Goal: Find specific page/section: Find specific page/section

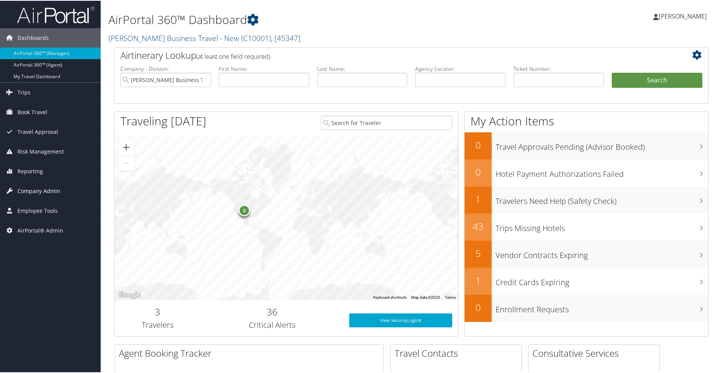
click at [35, 187] on span "Company Admin" at bounding box center [38, 190] width 43 height 19
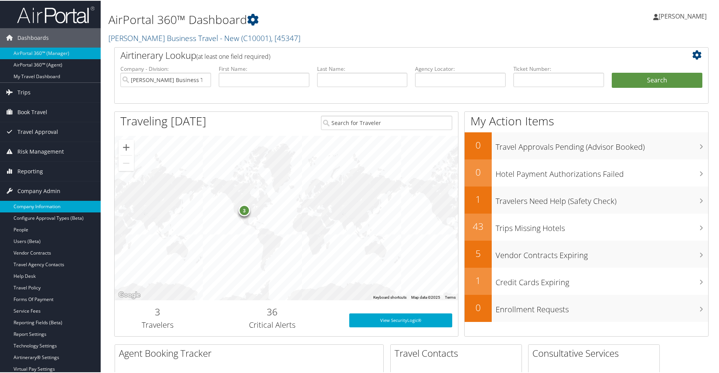
click at [34, 205] on link "Company Information" at bounding box center [50, 206] width 101 height 12
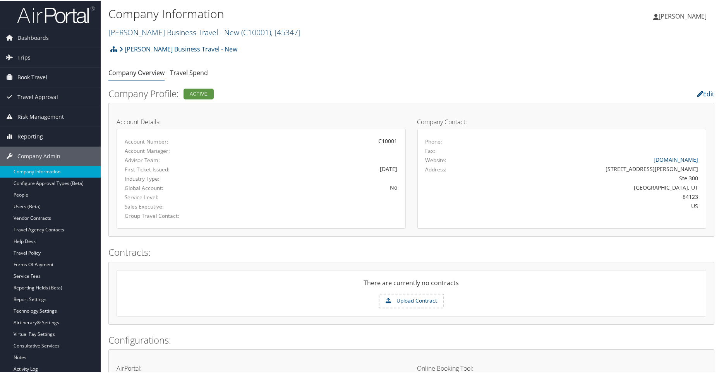
click at [271, 33] on span ", [ 45347 ]" at bounding box center [285, 31] width 29 height 10
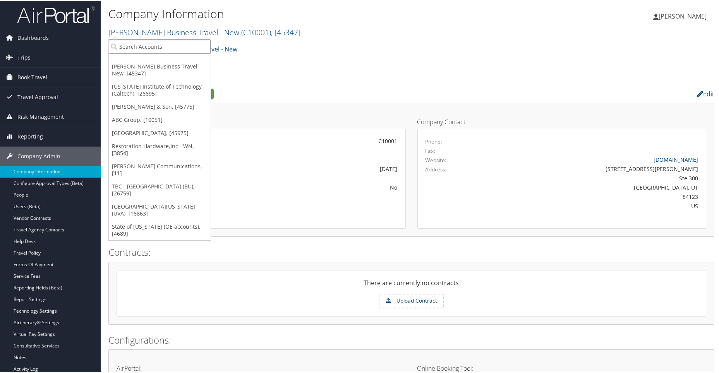
click at [179, 46] on input "search" at bounding box center [160, 46] width 102 height 14
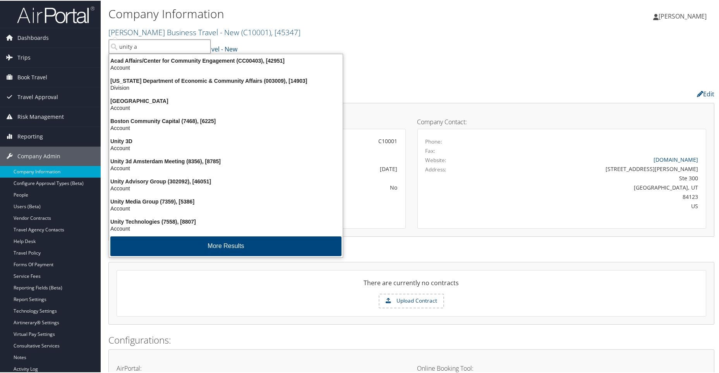
type input "unity ad"
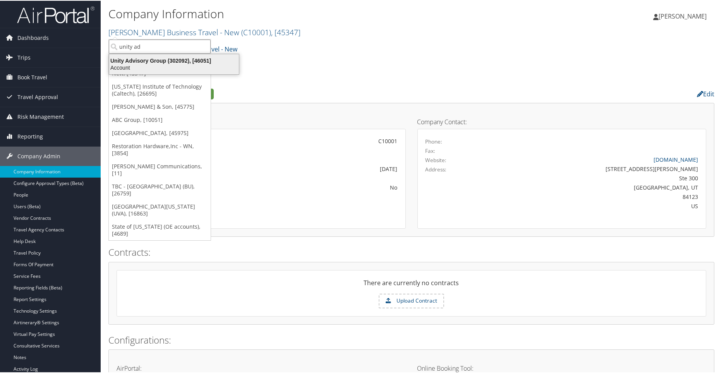
click at [170, 62] on div "Unity Advisory Group (302092), [46051]" at bounding box center [174, 60] width 139 height 7
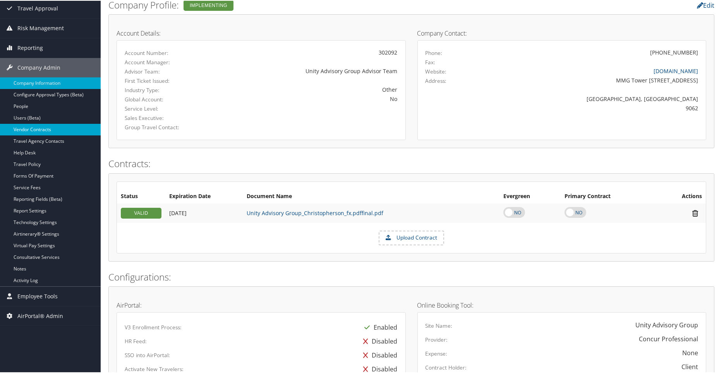
scroll to position [103, 0]
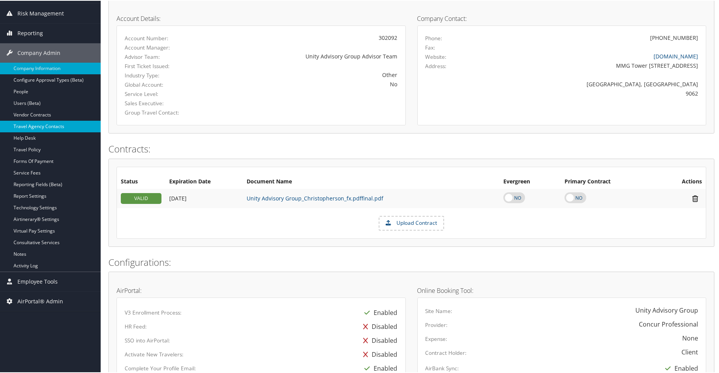
click at [53, 123] on link "Travel Agency Contacts" at bounding box center [50, 126] width 101 height 12
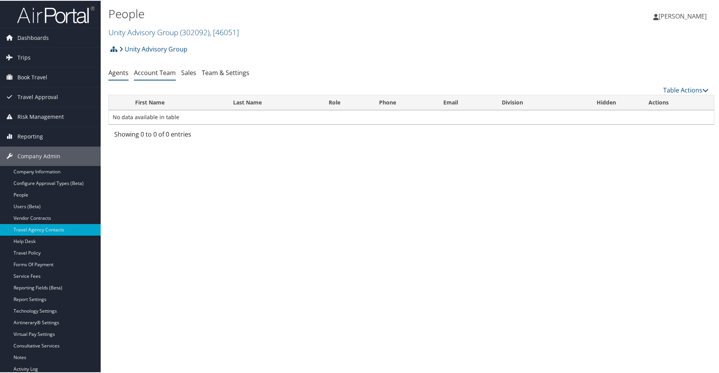
click at [165, 72] on link "Account Team" at bounding box center [155, 72] width 42 height 9
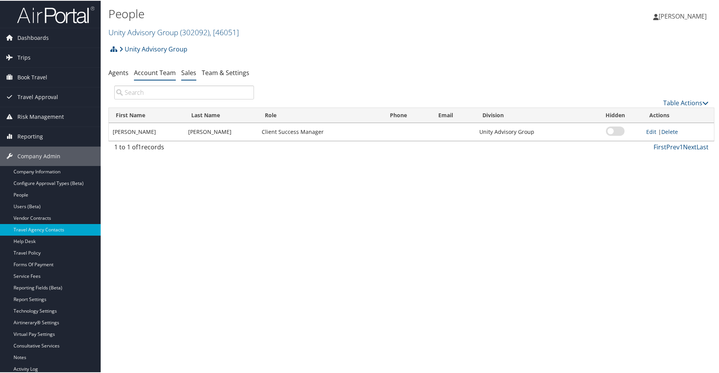
click at [189, 70] on link "Sales" at bounding box center [188, 72] width 15 height 9
click at [220, 72] on link "Team & Settings" at bounding box center [226, 72] width 48 height 9
